Goal: Navigation & Orientation: Understand site structure

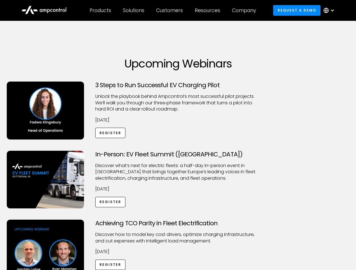
click at [173, 10] on div "Customers" at bounding box center [169, 10] width 27 height 6
click at [100, 10] on div "Products" at bounding box center [100, 10] width 21 height 6
click at [134, 10] on div "Solutions" at bounding box center [133, 10] width 21 height 6
click at [170, 10] on div "Customers" at bounding box center [169, 10] width 27 height 6
click at [208, 10] on div "Resources" at bounding box center [207, 10] width 25 height 6
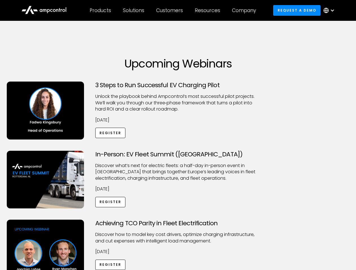
click at [246, 10] on div "Company" at bounding box center [244, 10] width 24 height 6
click at [330, 10] on div at bounding box center [332, 10] width 5 height 5
